Goal: Task Accomplishment & Management: Use online tool/utility

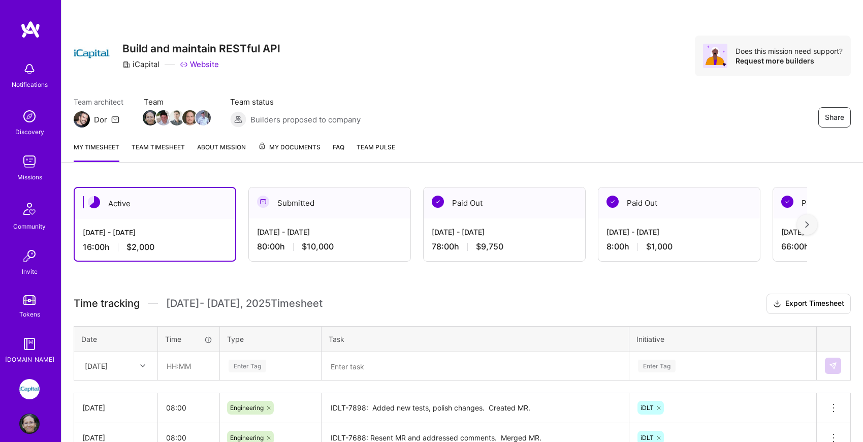
click at [167, 222] on div "[DATE] - [DATE] 16:00 h $2,000" at bounding box center [155, 240] width 160 height 42
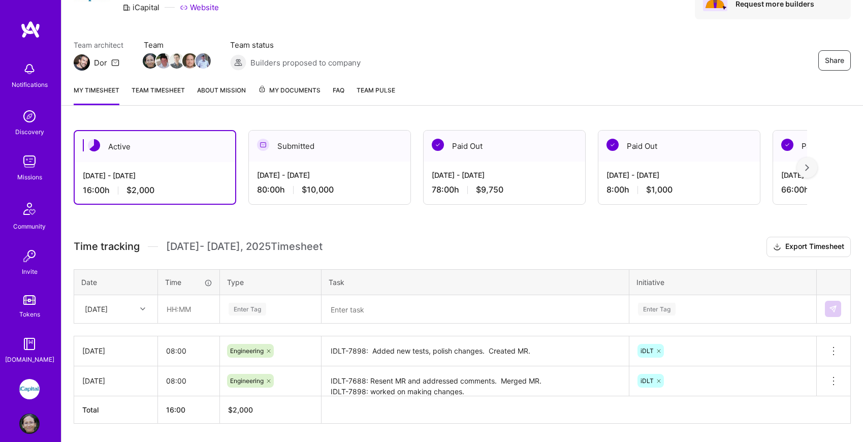
scroll to position [88, 0]
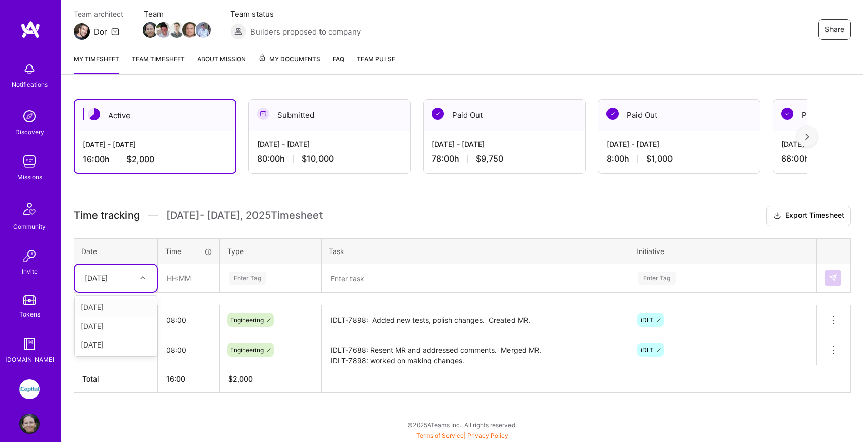
click at [144, 276] on icon at bounding box center [142, 277] width 5 height 5
click at [128, 343] on div "[DATE]" at bounding box center [116, 344] width 82 height 19
click at [188, 276] on input "text" at bounding box center [188, 278] width 60 height 27
type input "08:00"
click at [252, 275] on div "Enter Tag" at bounding box center [248, 278] width 38 height 16
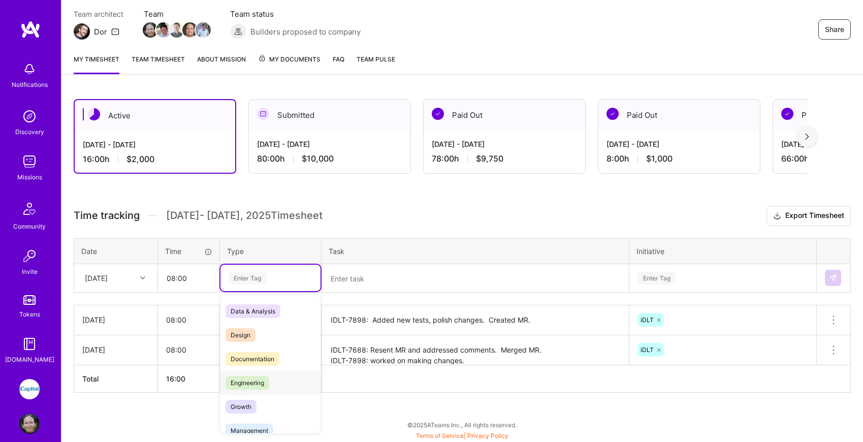
click at [256, 380] on span "Engineering" at bounding box center [247, 383] width 44 height 14
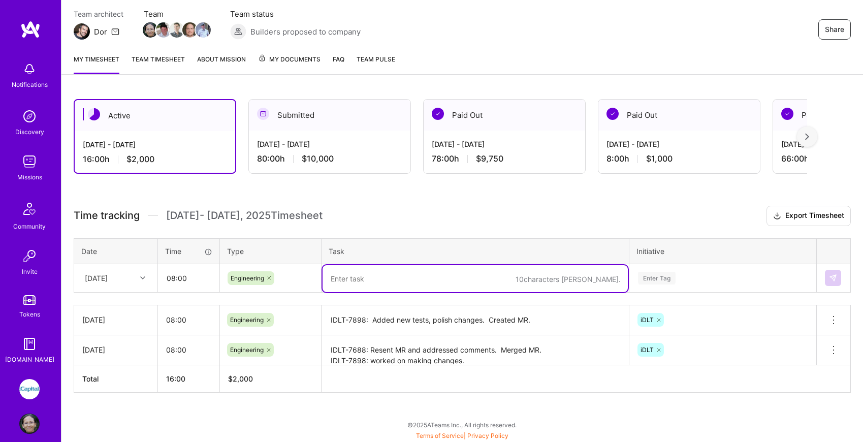
click at [361, 281] on textarea at bounding box center [475, 278] width 305 height 27
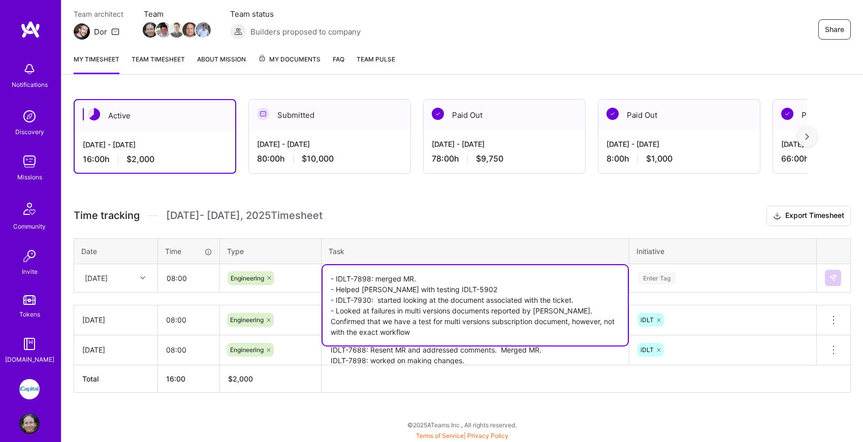
type textarea "- IDLT-7898: merged MR. - Helped [PERSON_NAME] with testing IDLT-5902 - IDLT-79…"
click at [677, 277] on div "Enter Tag" at bounding box center [723, 278] width 186 height 26
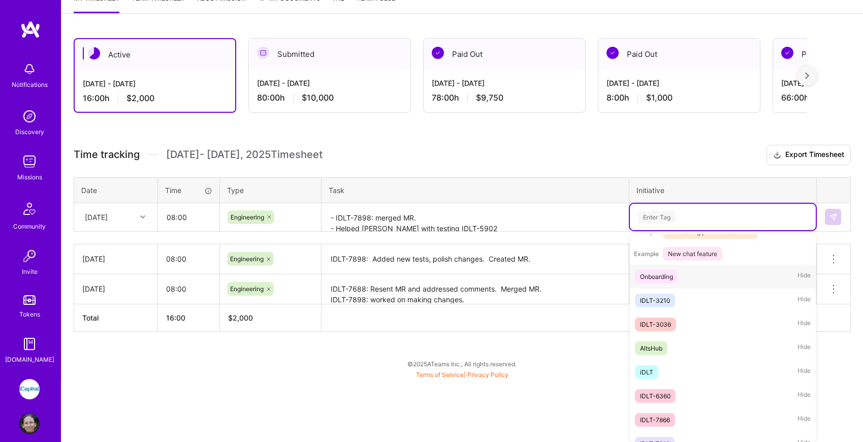
scroll to position [166, 0]
click at [661, 367] on div "iDLT Hide" at bounding box center [723, 372] width 186 height 24
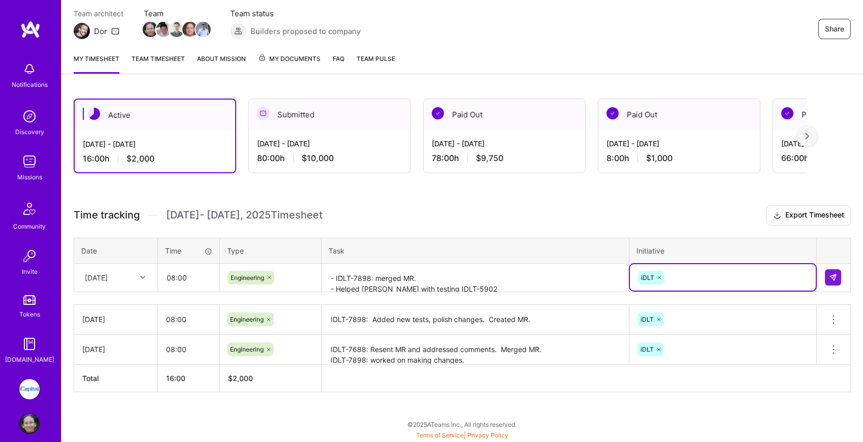
scroll to position [88, 0]
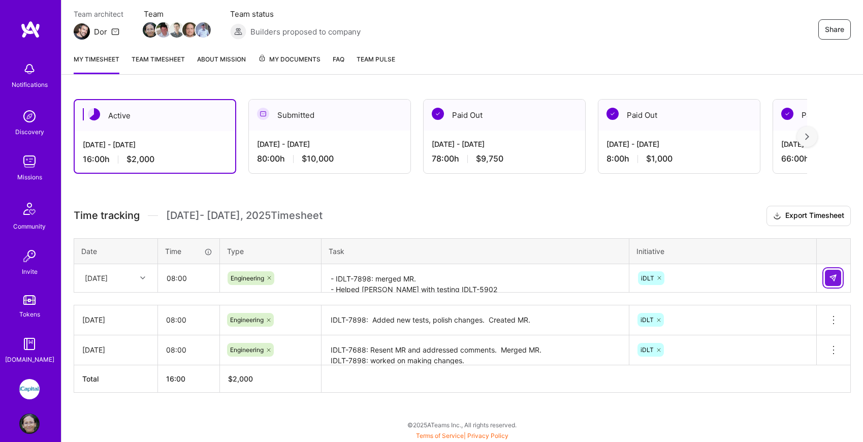
click at [829, 275] on img at bounding box center [833, 278] width 8 height 8
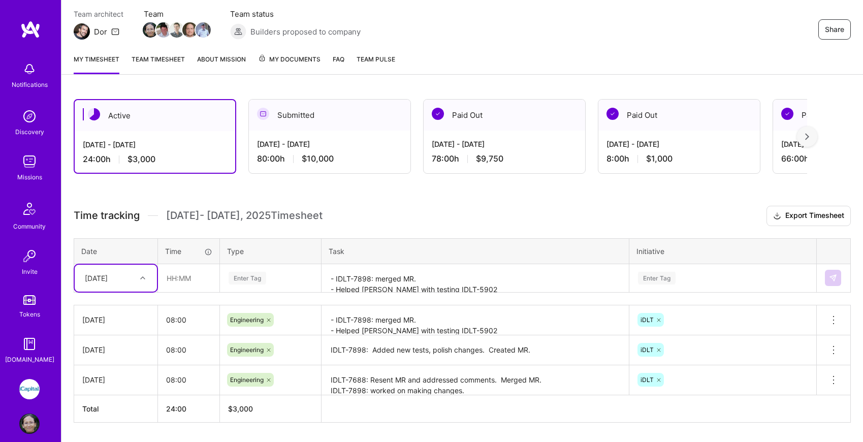
click at [134, 276] on div "[DATE]" at bounding box center [108, 278] width 56 height 17
click at [117, 342] on div "[DATE]" at bounding box center [116, 344] width 82 height 19
click at [172, 276] on input "text" at bounding box center [188, 278] width 60 height 27
type input "08:00"
click at [234, 274] on div "Enter Tag" at bounding box center [248, 278] width 38 height 16
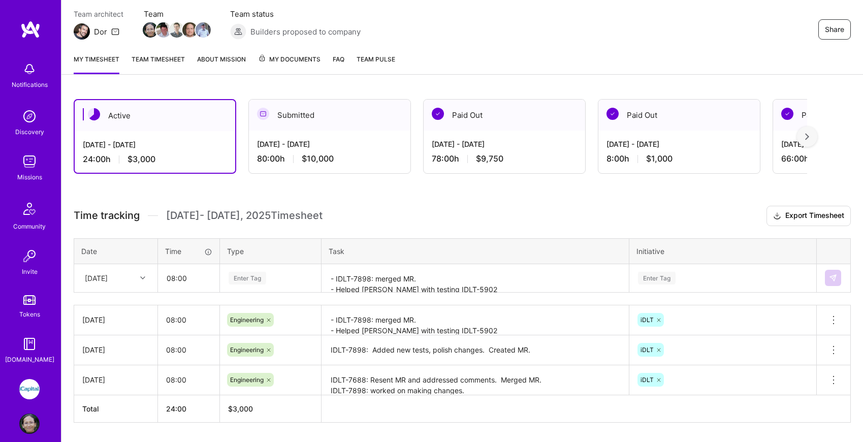
scroll to position [97, 0]
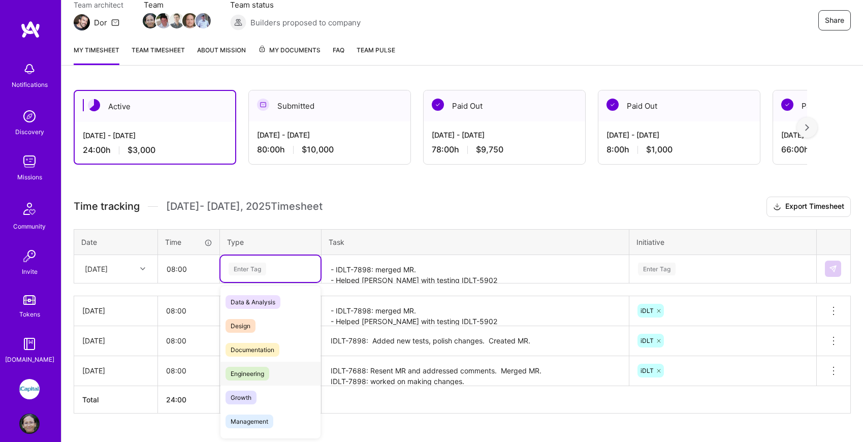
click at [257, 367] on span "Engineering" at bounding box center [247, 374] width 44 height 14
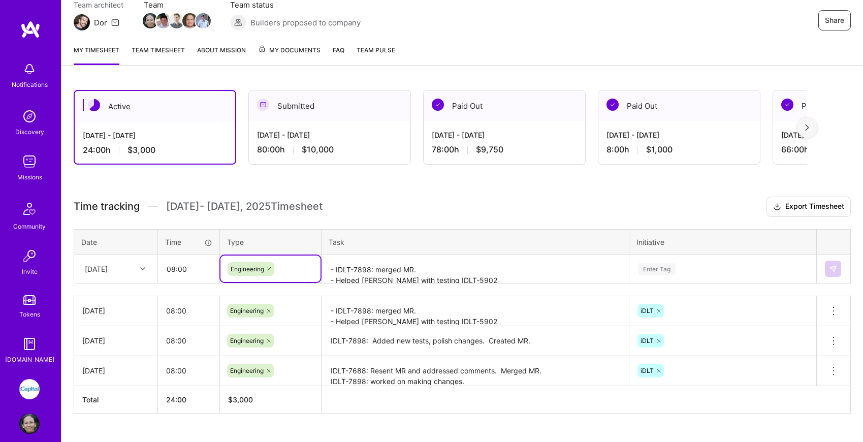
click at [368, 277] on textarea "- IDLT-7898: merged MR. - Helped [PERSON_NAME] with testing IDLT-5902 - IDLT-79…" at bounding box center [475, 269] width 305 height 27
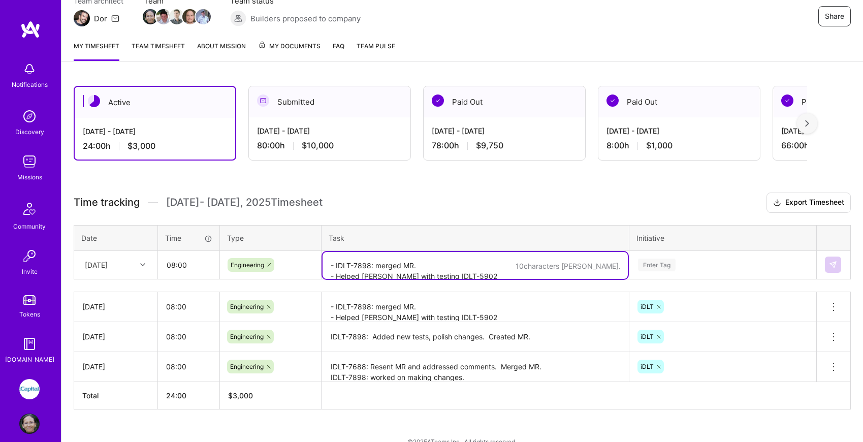
scroll to position [99, 0]
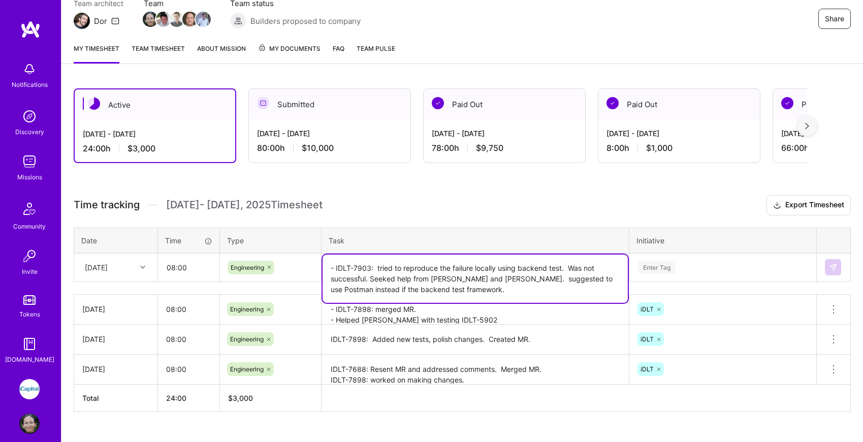
type textarea "- IDLT-7903: tried to reproduce the failure locally using backend test. Was not…"
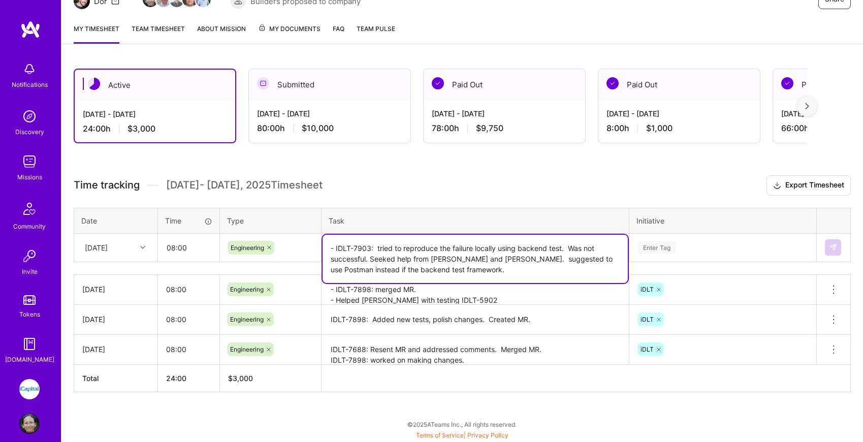
click at [717, 261] on div "Enter Tag" at bounding box center [723, 247] width 186 height 26
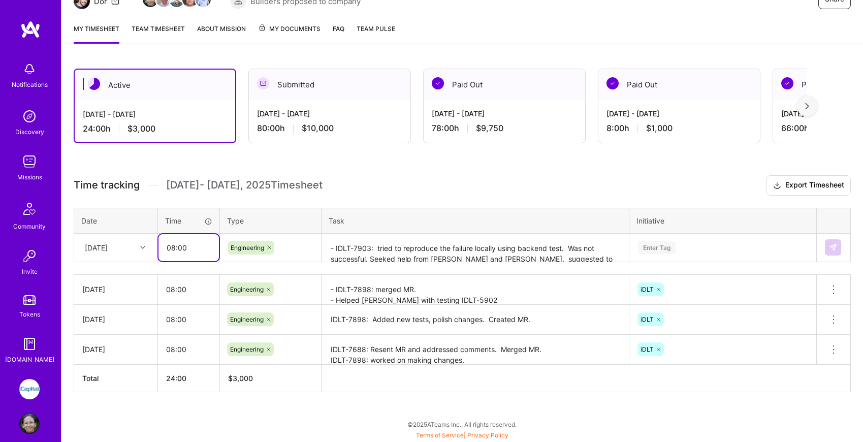
scroll to position [118, 0]
click at [190, 217] on table "Date Time Type Task Initiative [DATE] 08:00 Engineering - IDLT-7903: tried to r…" at bounding box center [462, 235] width 777 height 54
type input "09:00"
click at [404, 257] on textarea "- IDLT-7903: tried to reproduce the failure locally using backend test. Was not…" at bounding box center [475, 248] width 305 height 27
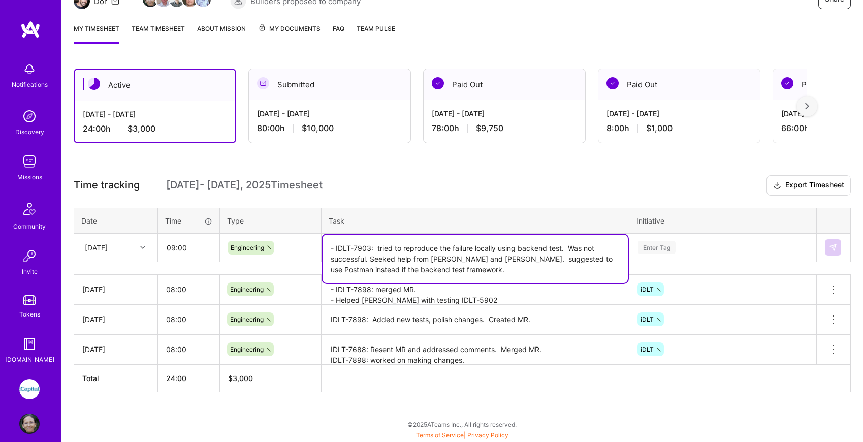
scroll to position [149, 0]
click at [739, 247] on div "Enter Tag" at bounding box center [723, 247] width 186 height 26
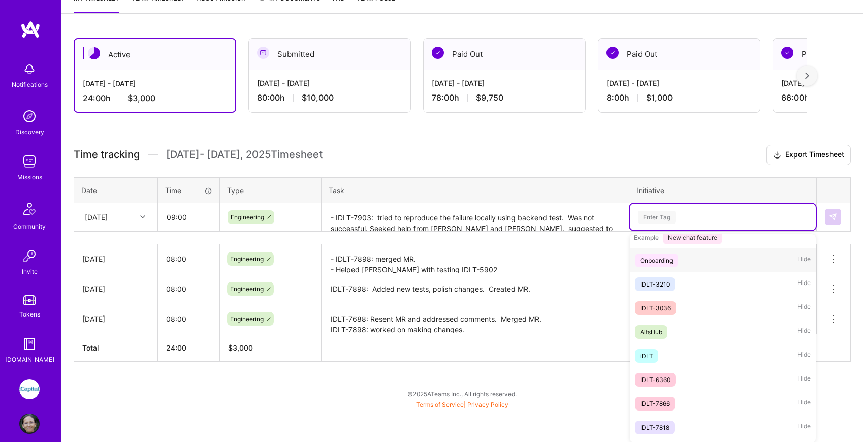
scroll to position [190, 0]
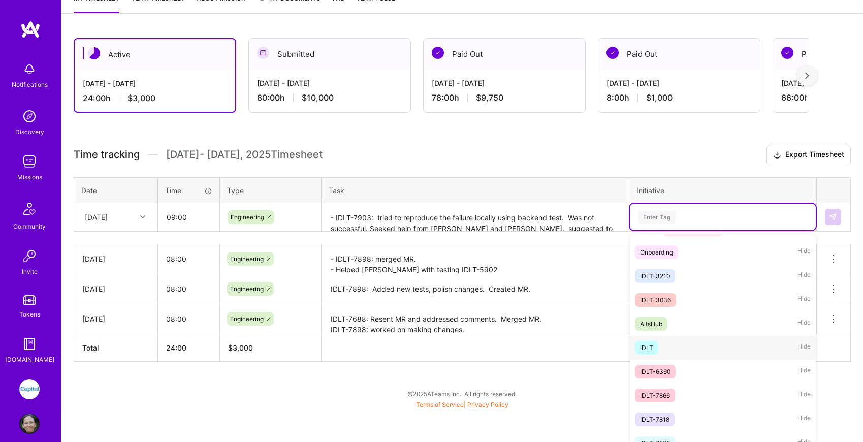
click at [666, 345] on div "iDLT Hide" at bounding box center [723, 348] width 186 height 24
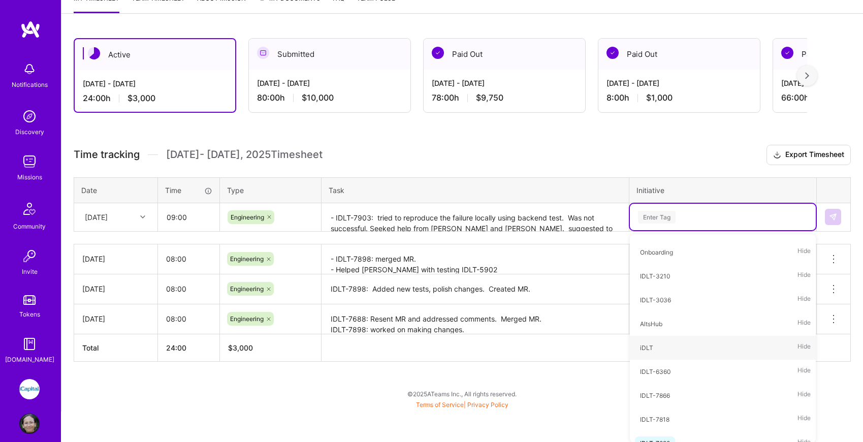
scroll to position [118, 0]
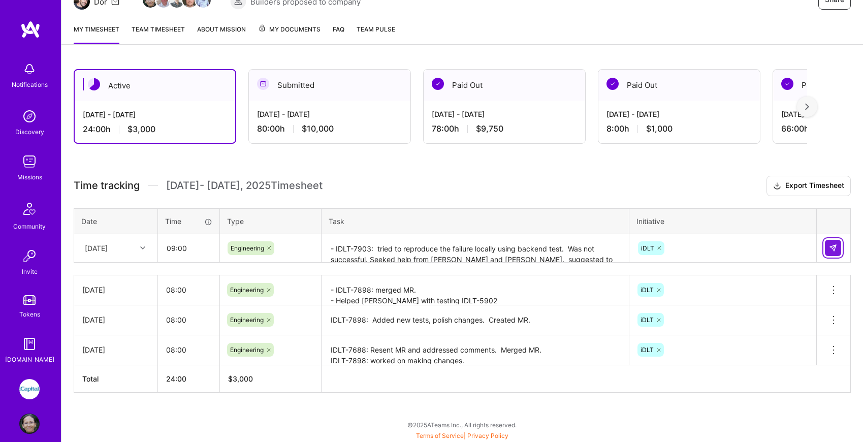
click at [838, 246] on button at bounding box center [833, 248] width 16 height 16
